Goal: Transaction & Acquisition: Purchase product/service

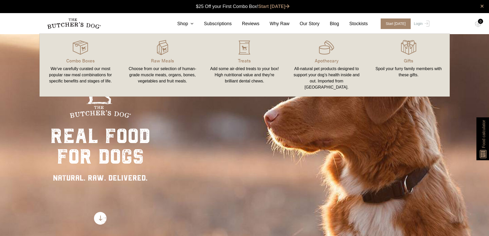
click at [203, 125] on div "real food for dogs NATURAL. RAW. DELIVERED." at bounding box center [244, 152] width 489 height 236
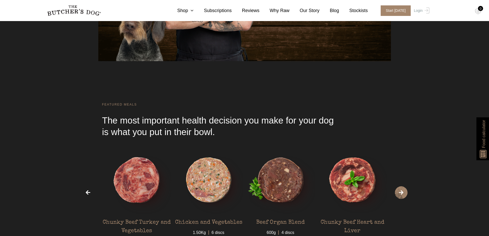
scroll to position [1541, 0]
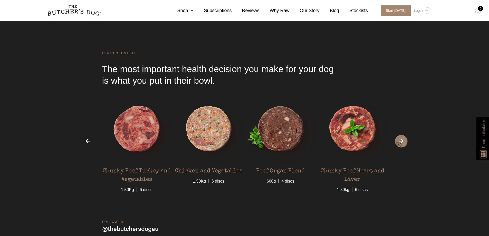
click at [405, 145] on span "›" at bounding box center [401, 141] width 13 height 13
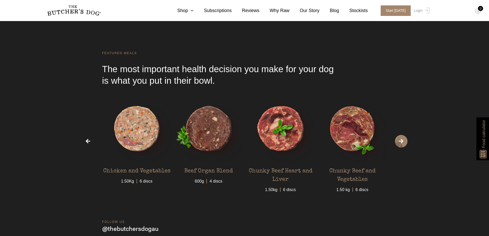
click at [405, 145] on span "›" at bounding box center [401, 141] width 13 height 13
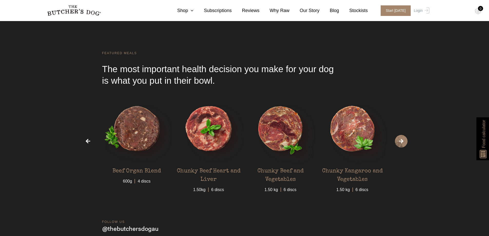
click at [405, 145] on span "›" at bounding box center [401, 141] width 13 height 13
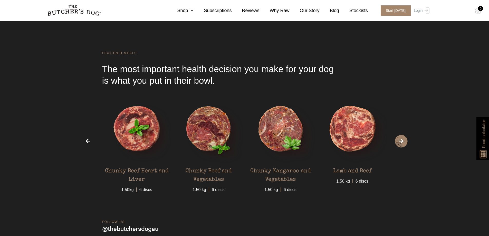
click at [405, 145] on span "›" at bounding box center [401, 141] width 13 height 13
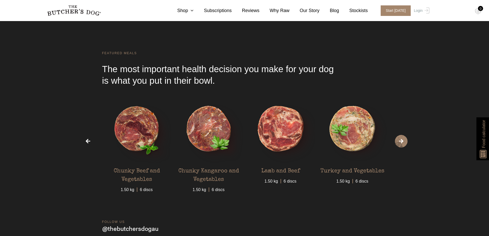
click at [405, 145] on span "›" at bounding box center [401, 141] width 13 height 13
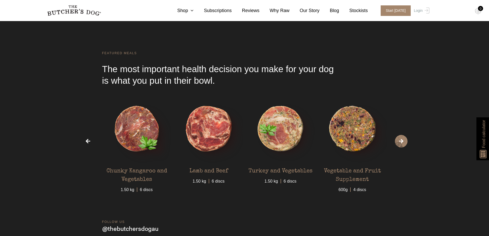
click at [405, 145] on span "›" at bounding box center [401, 141] width 13 height 13
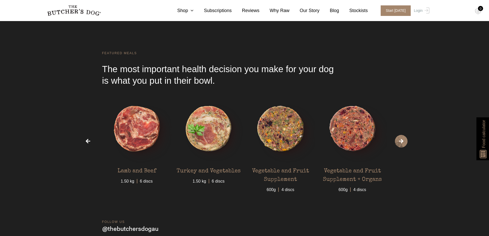
click at [405, 145] on span "›" at bounding box center [401, 141] width 13 height 13
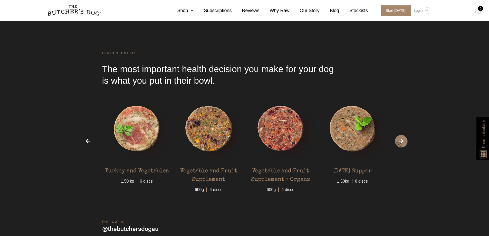
click at [402, 143] on span "›" at bounding box center [401, 141] width 13 height 13
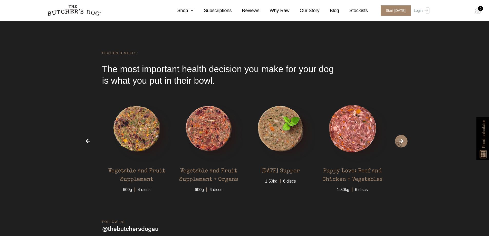
click at [402, 143] on span "›" at bounding box center [401, 141] width 13 height 13
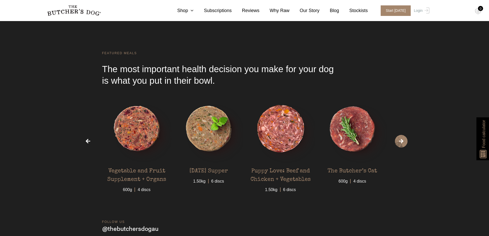
click at [402, 143] on span "›" at bounding box center [401, 141] width 13 height 13
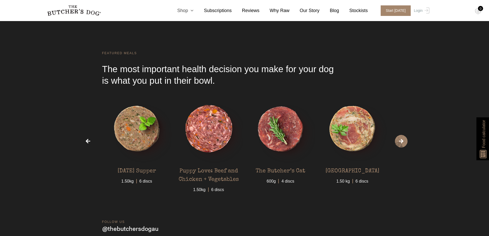
click at [194, 12] on icon at bounding box center [191, 10] width 6 height 5
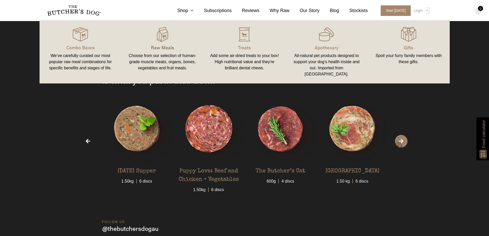
click at [171, 48] on p "Raw Meals" at bounding box center [163, 47] width 70 height 7
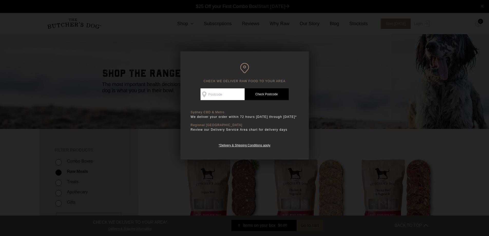
click at [391, 113] on div at bounding box center [244, 118] width 489 height 236
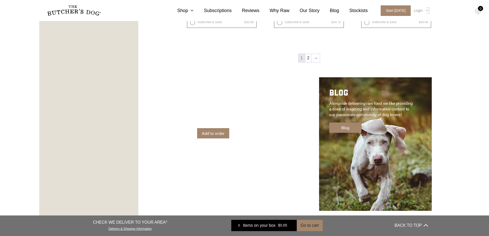
scroll to position [745, 0]
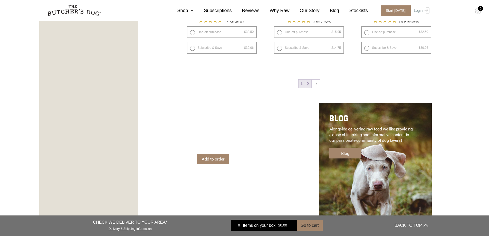
click at [308, 83] on link "2" at bounding box center [308, 84] width 6 height 8
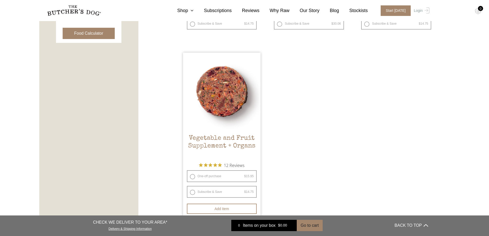
scroll to position [322, 0]
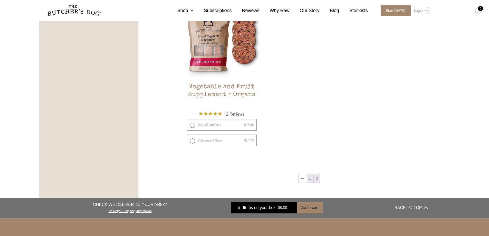
click at [309, 180] on link "1" at bounding box center [310, 178] width 6 height 8
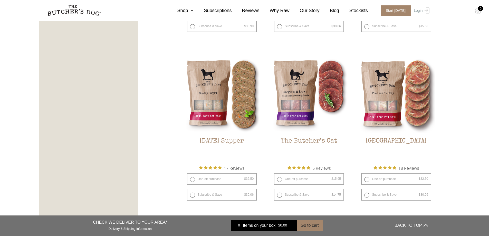
scroll to position [681, 0]
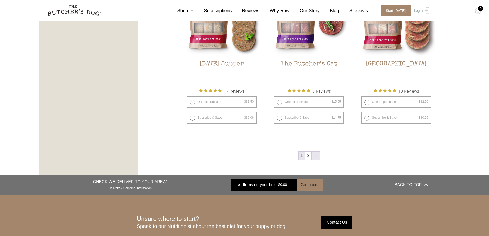
click at [317, 158] on link "→" at bounding box center [316, 156] width 8 height 8
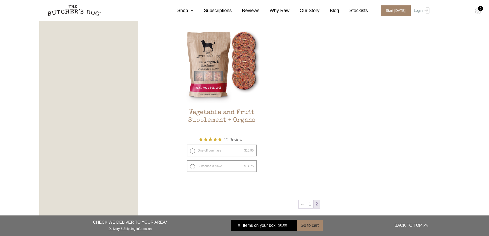
scroll to position [373, 0]
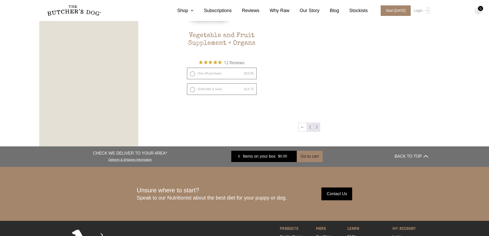
click at [311, 125] on link "1" at bounding box center [310, 127] width 6 height 8
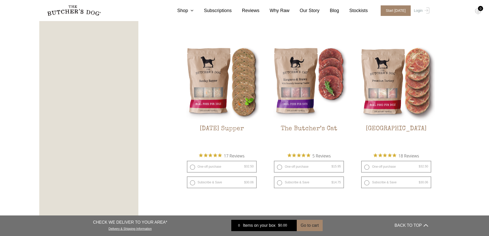
scroll to position [745, 0]
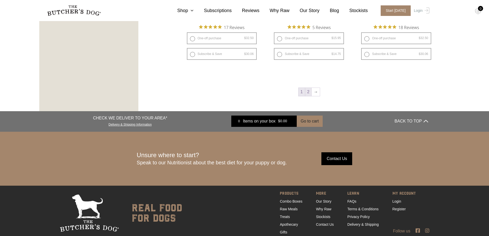
click at [307, 91] on link "2" at bounding box center [308, 92] width 6 height 8
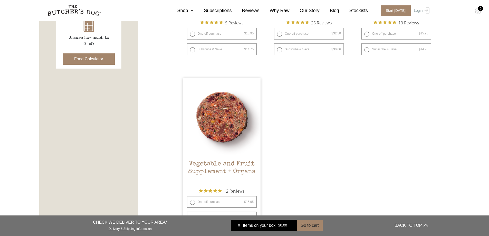
scroll to position [322, 0]
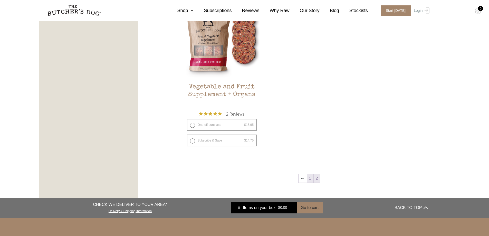
click at [308, 179] on link "1" at bounding box center [310, 178] width 6 height 8
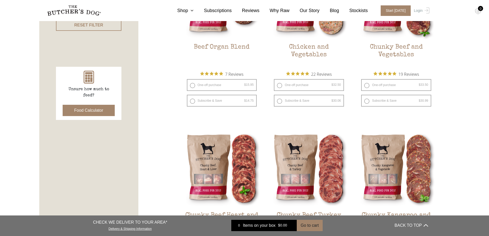
scroll to position [90, 0]
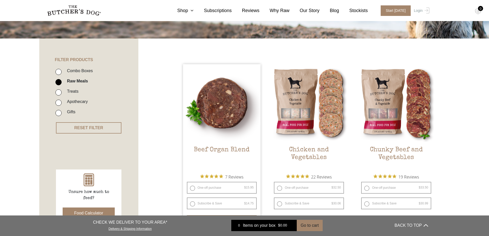
click at [192, 117] on img at bounding box center [222, 103] width 78 height 78
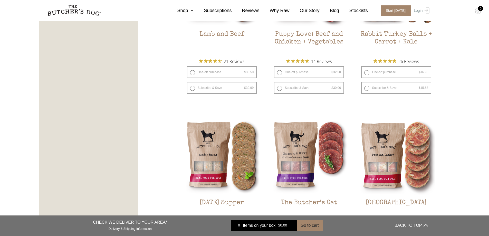
scroll to position [604, 0]
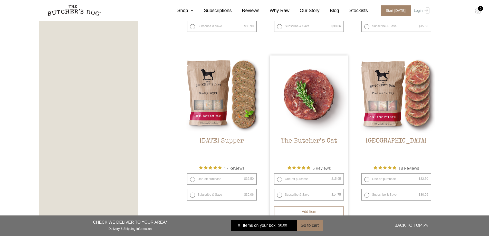
click at [298, 101] on img at bounding box center [309, 94] width 78 height 78
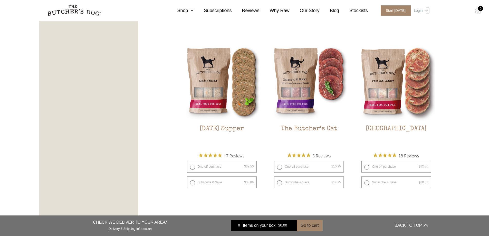
scroll to position [642, 0]
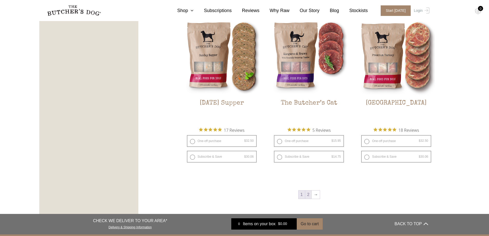
click at [310, 193] on link "2" at bounding box center [308, 195] width 6 height 8
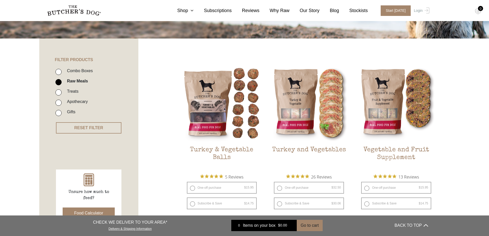
scroll to position [116, 0]
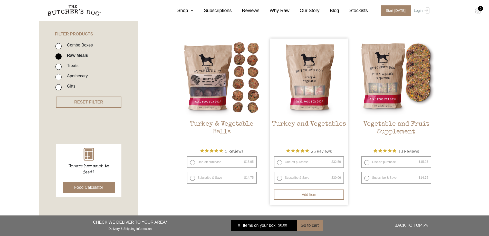
click at [315, 85] on img at bounding box center [309, 78] width 78 height 78
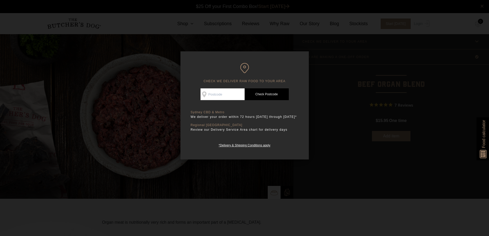
click at [367, 70] on div at bounding box center [244, 118] width 489 height 236
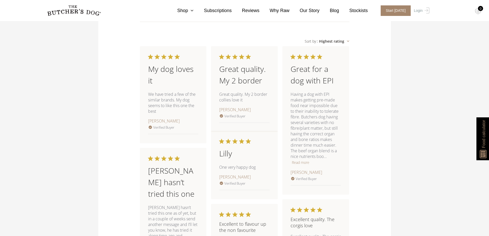
scroll to position [616, 0]
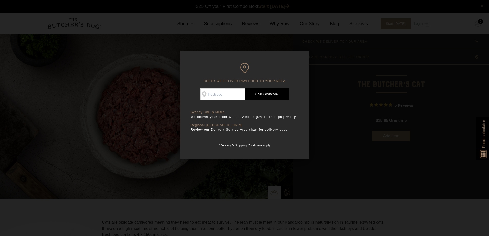
click at [380, 83] on div at bounding box center [244, 118] width 489 height 236
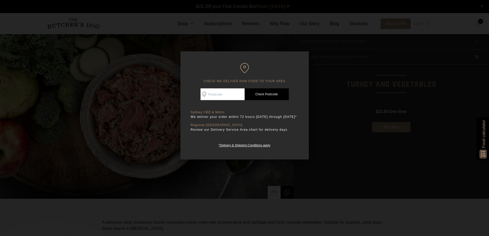
click at [345, 91] on div at bounding box center [244, 118] width 489 height 236
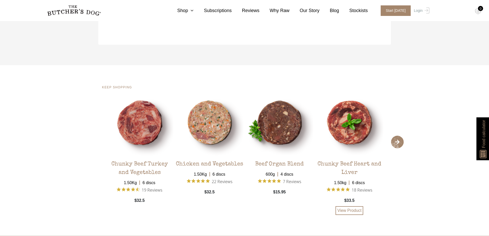
scroll to position [1002, 0]
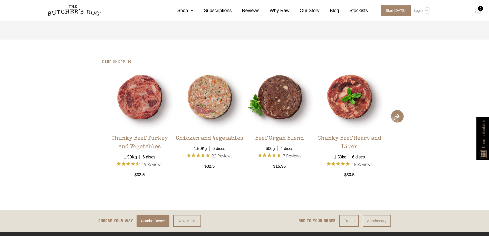
click at [396, 110] on span "›" at bounding box center [397, 116] width 13 height 13
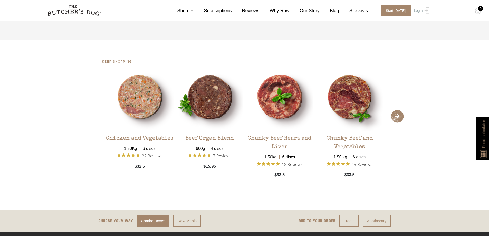
click at [396, 110] on span "›" at bounding box center [397, 116] width 13 height 13
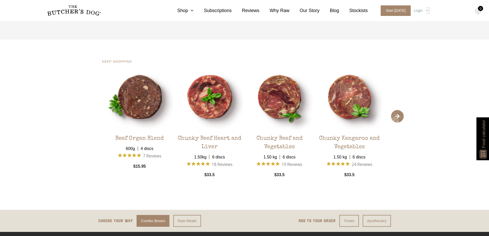
click at [396, 110] on span "›" at bounding box center [397, 116] width 13 height 13
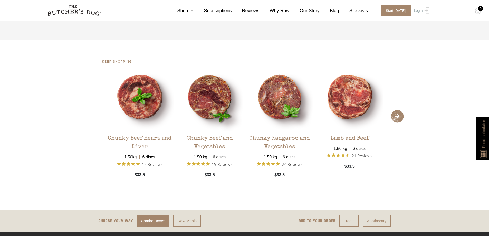
click at [396, 110] on span "›" at bounding box center [397, 116] width 13 height 13
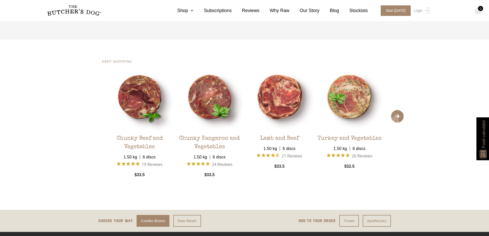
click at [396, 110] on span "›" at bounding box center [397, 116] width 13 height 13
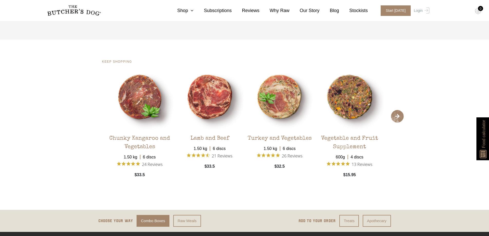
click at [396, 110] on span "›" at bounding box center [397, 116] width 13 height 13
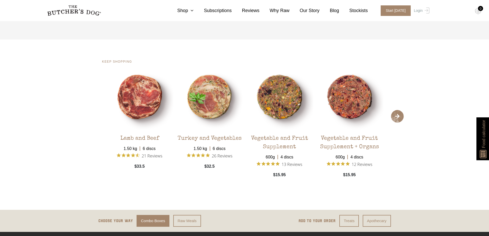
click at [396, 110] on span "›" at bounding box center [397, 116] width 13 height 13
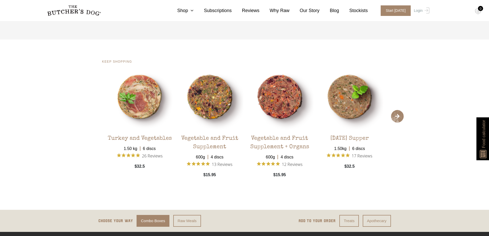
click at [396, 110] on span "›" at bounding box center [397, 116] width 13 height 13
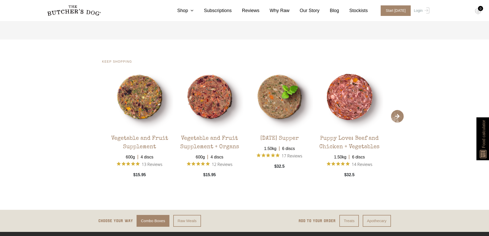
click at [396, 110] on span "›" at bounding box center [397, 116] width 13 height 13
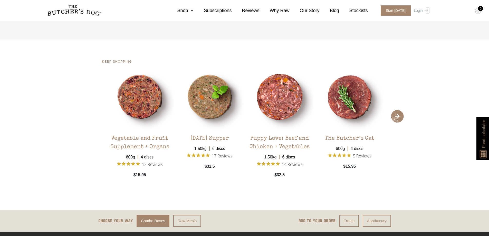
click at [396, 110] on span "›" at bounding box center [397, 116] width 13 height 13
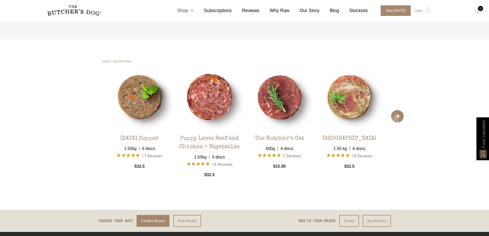
click at [194, 11] on icon at bounding box center [191, 10] width 6 height 5
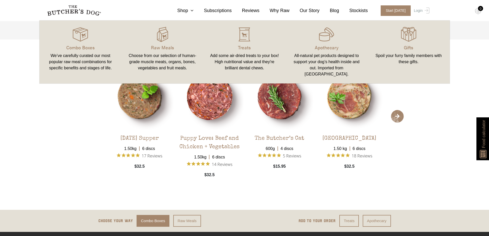
click at [172, 52] on link "Raw Meals Choose from our selection of human-grade muscle meats, organs, bones,…" at bounding box center [162, 52] width 82 height 53
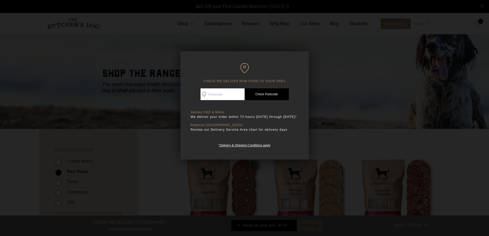
click at [356, 95] on div at bounding box center [244, 118] width 489 height 236
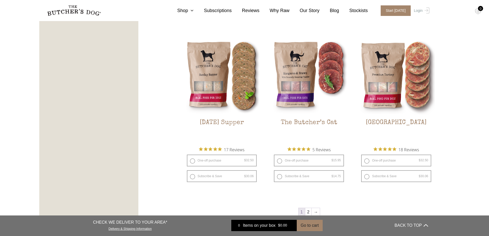
scroll to position [642, 0]
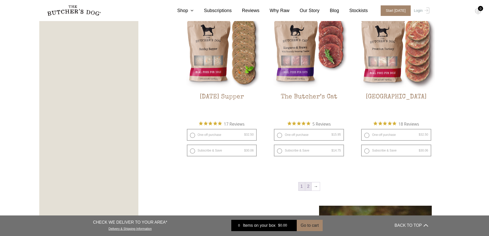
click at [308, 188] on link "2" at bounding box center [308, 186] width 6 height 8
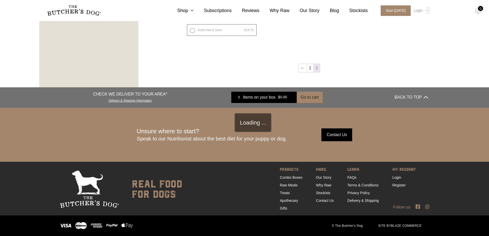
scroll to position [116, 0]
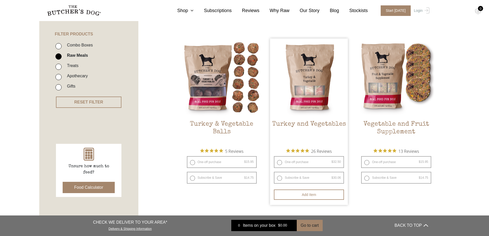
click at [298, 115] on img at bounding box center [309, 78] width 78 height 78
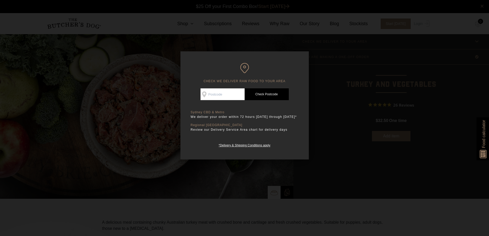
click at [354, 129] on div at bounding box center [244, 118] width 489 height 236
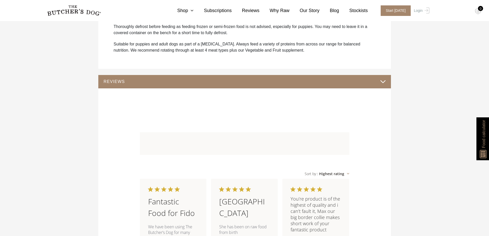
scroll to position [385, 0]
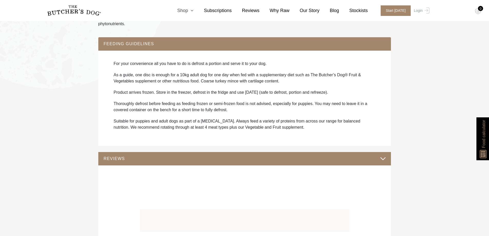
click at [191, 9] on link "Shop" at bounding box center [180, 10] width 27 height 7
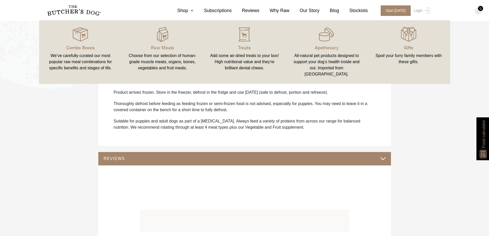
click at [170, 43] on link "Raw Meals Choose from our selection of human-grade muscle meats, organs, bones,…" at bounding box center [162, 52] width 82 height 53
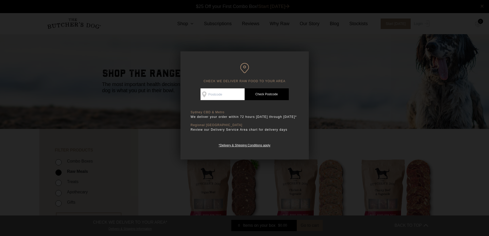
click at [349, 78] on div at bounding box center [244, 118] width 489 height 236
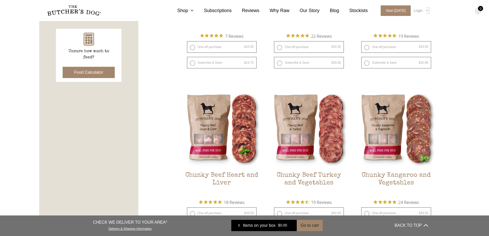
scroll to position [308, 0]
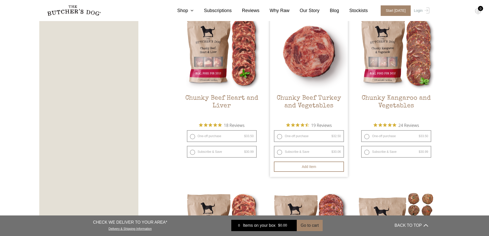
click at [331, 72] on img at bounding box center [309, 52] width 78 height 78
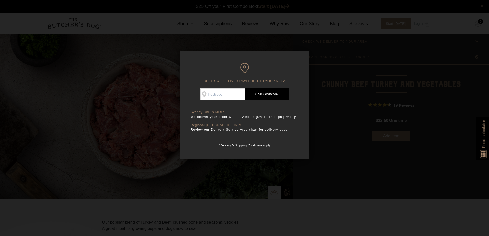
click at [330, 72] on div at bounding box center [244, 118] width 489 height 236
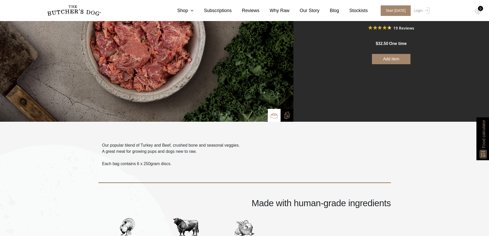
scroll to position [103, 0]
